Goal: Transaction & Acquisition: Purchase product/service

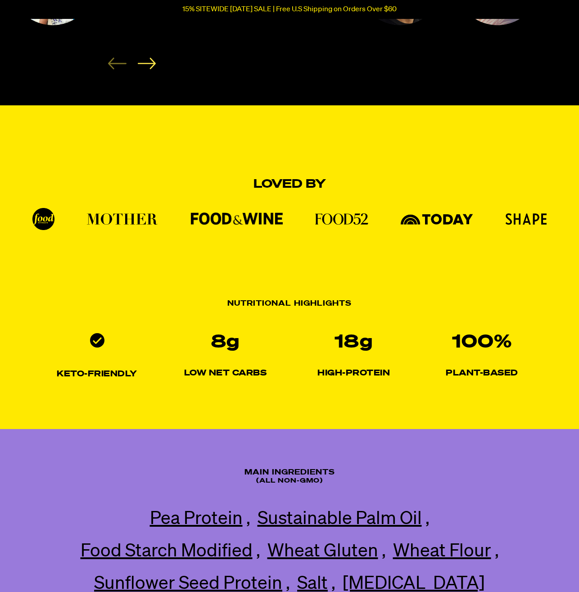
scroll to position [738, 0]
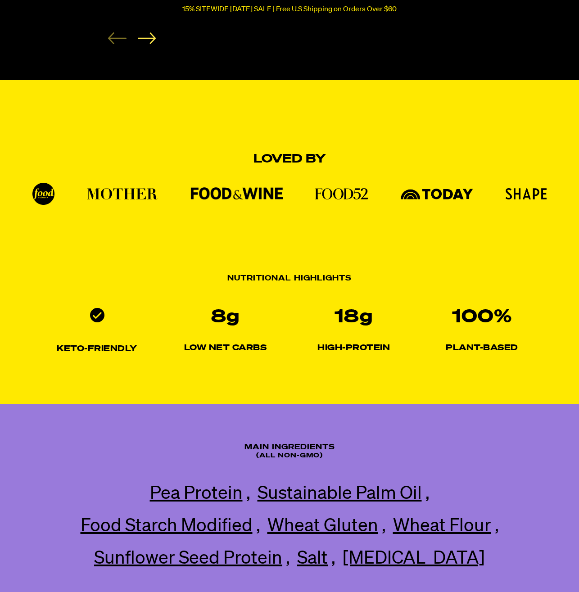
click at [559, 495] on section "Main Ingredients (All non-gmo) Pea Protein Pea Protein Our premium pea protein,…" at bounding box center [289, 529] width 579 height 250
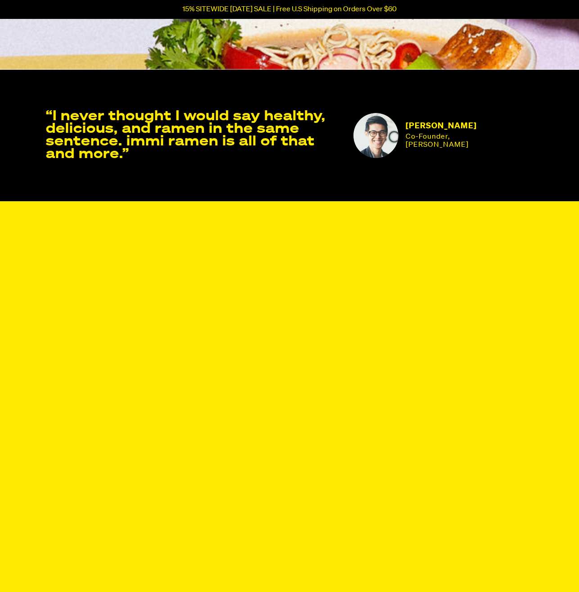
scroll to position [1813, 0]
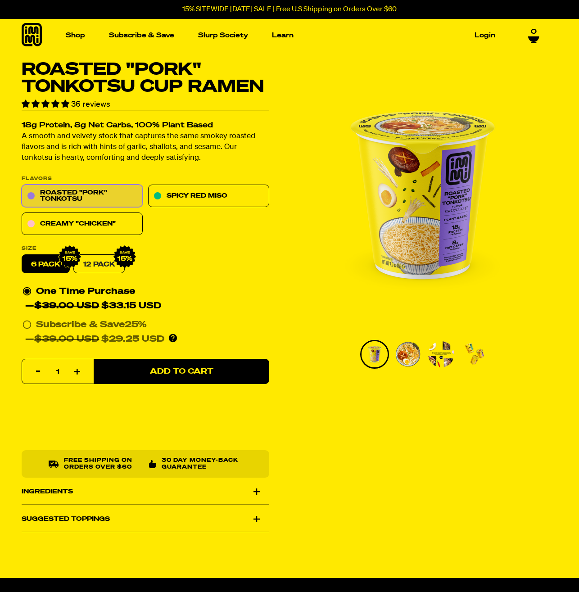
click at [99, 264] on link "12 Pack" at bounding box center [98, 264] width 51 height 19
radio input "false"
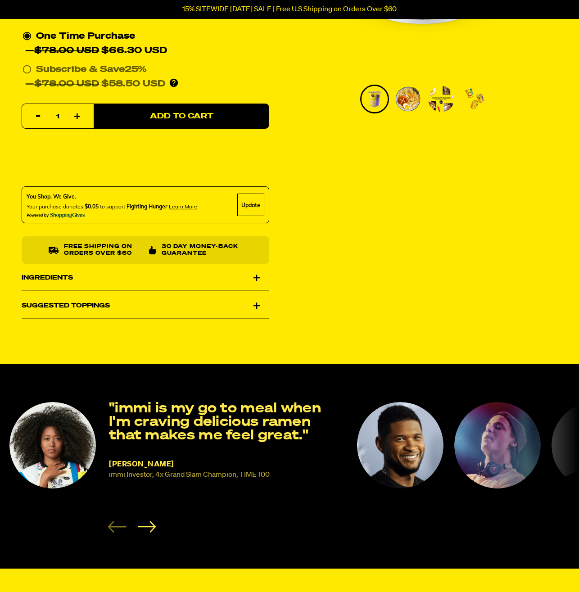
scroll to position [259, 0]
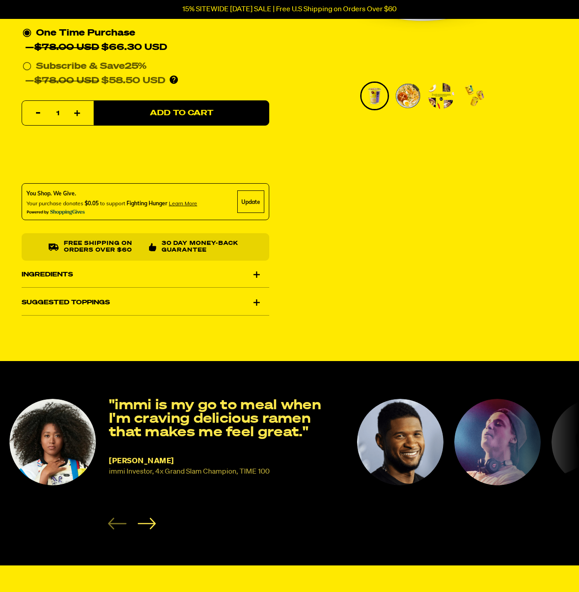
click at [32, 270] on div "Ingredients" at bounding box center [146, 274] width 248 height 25
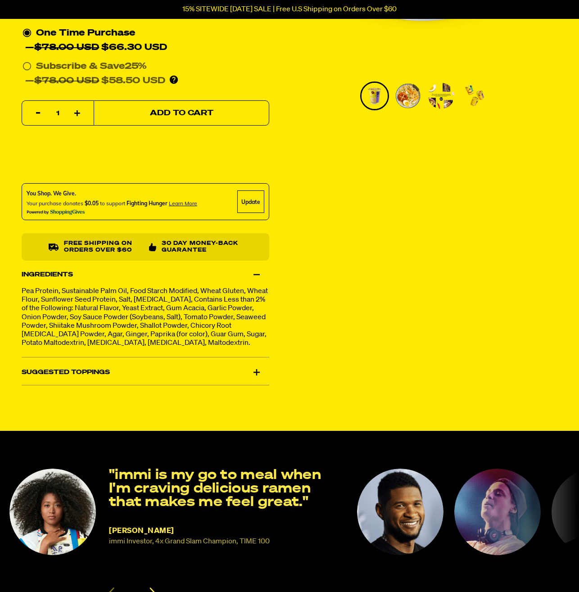
click at [192, 116] on span "Add to Cart" at bounding box center [182, 113] width 64 height 8
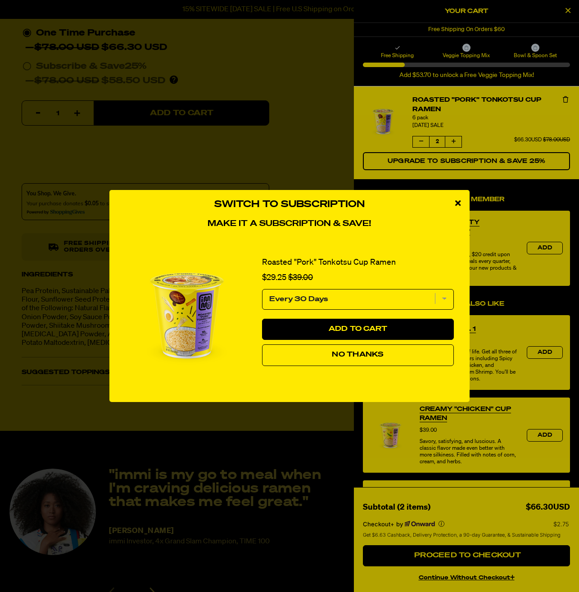
click at [458, 200] on icon "close modal" at bounding box center [457, 203] width 5 height 8
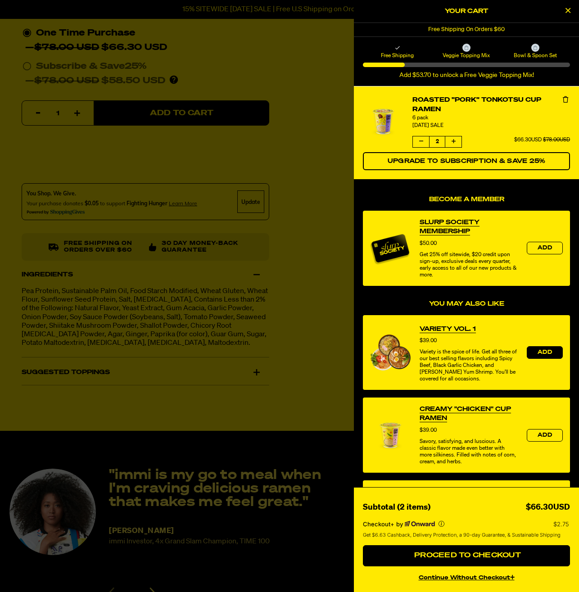
click at [543, 352] on span "Add" at bounding box center [545, 352] width 14 height 5
